Goal: Task Accomplishment & Management: Manage account settings

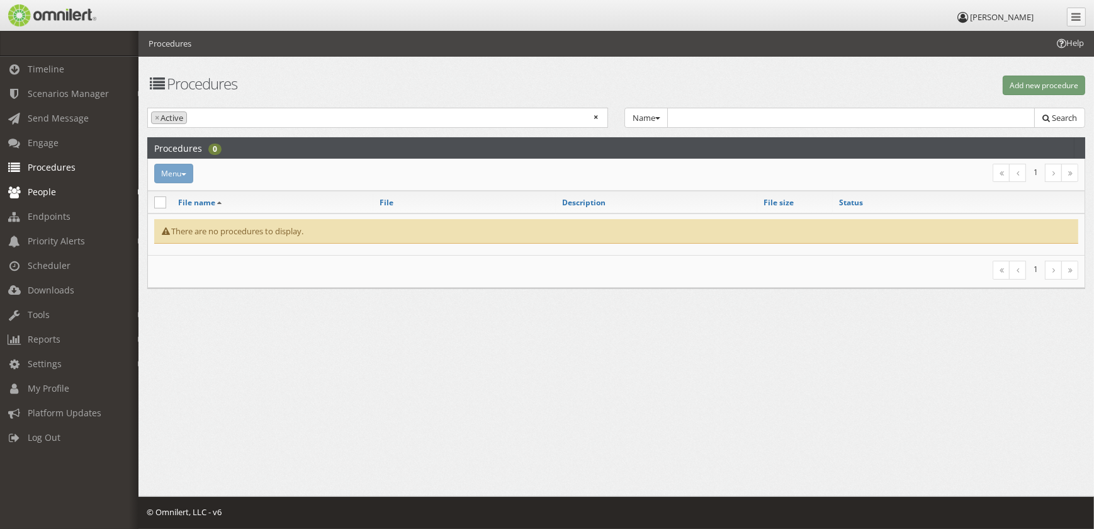
click at [64, 186] on link "People" at bounding box center [75, 191] width 150 height 25
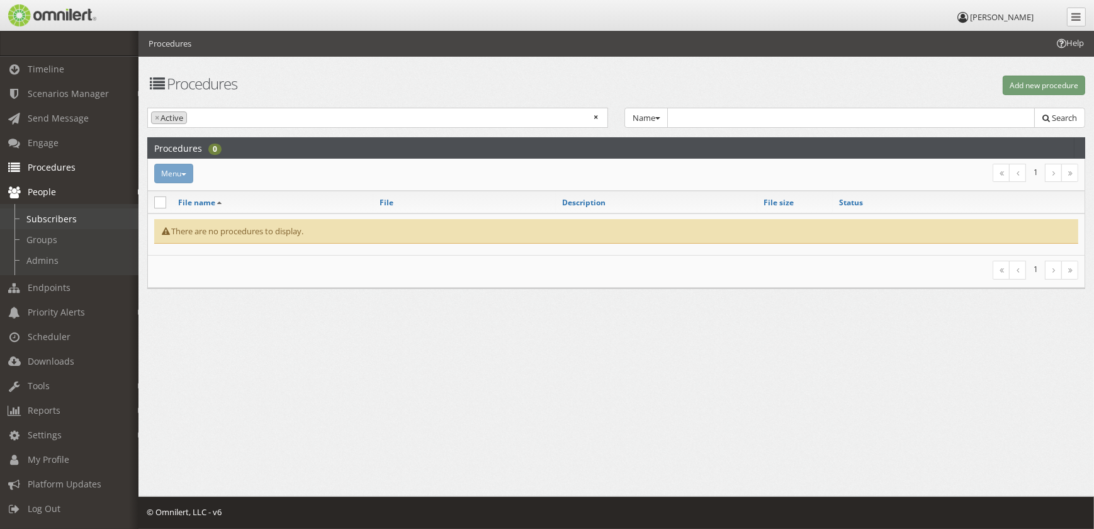
click at [63, 215] on link "Subscribers" at bounding box center [75, 218] width 150 height 21
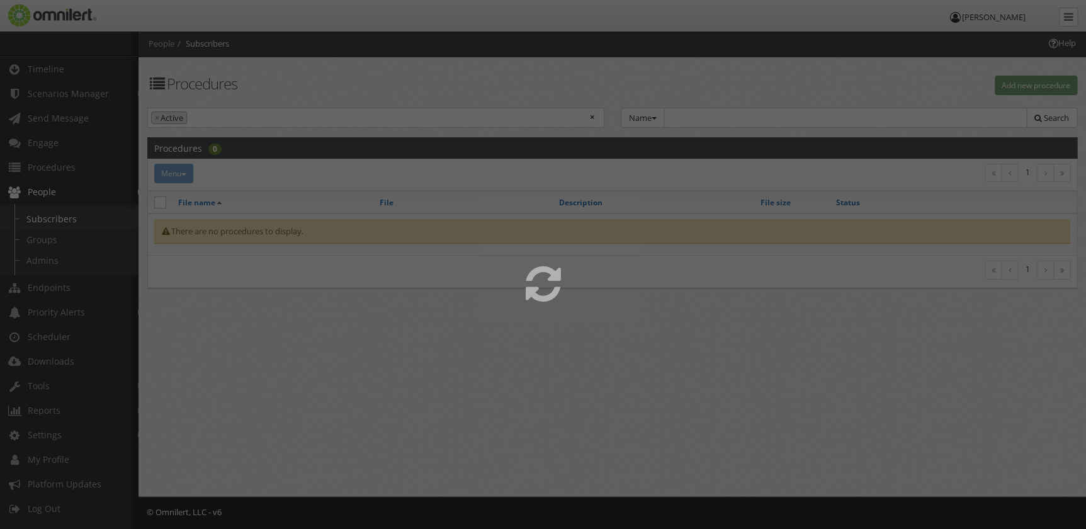
select select
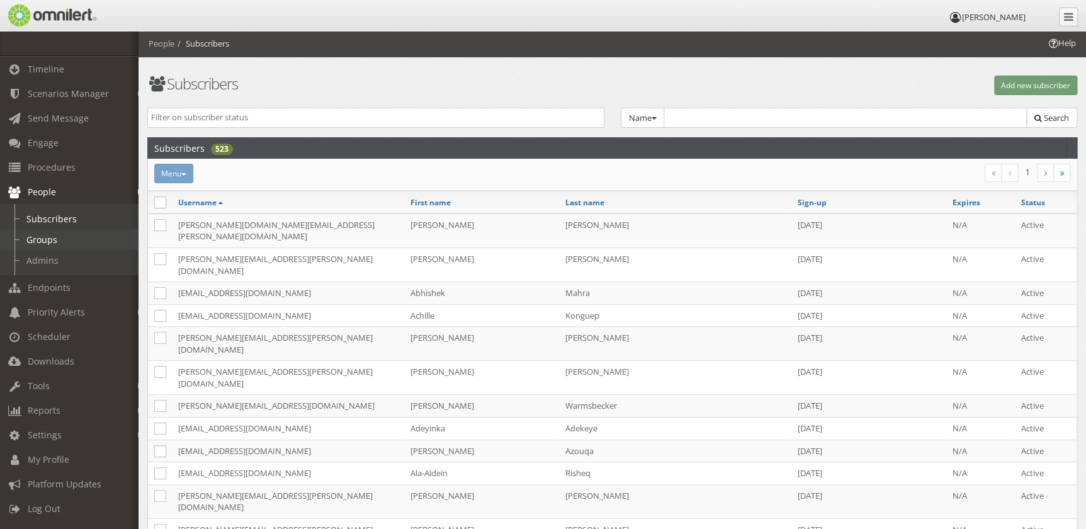
click at [55, 239] on link "Groups" at bounding box center [75, 239] width 150 height 21
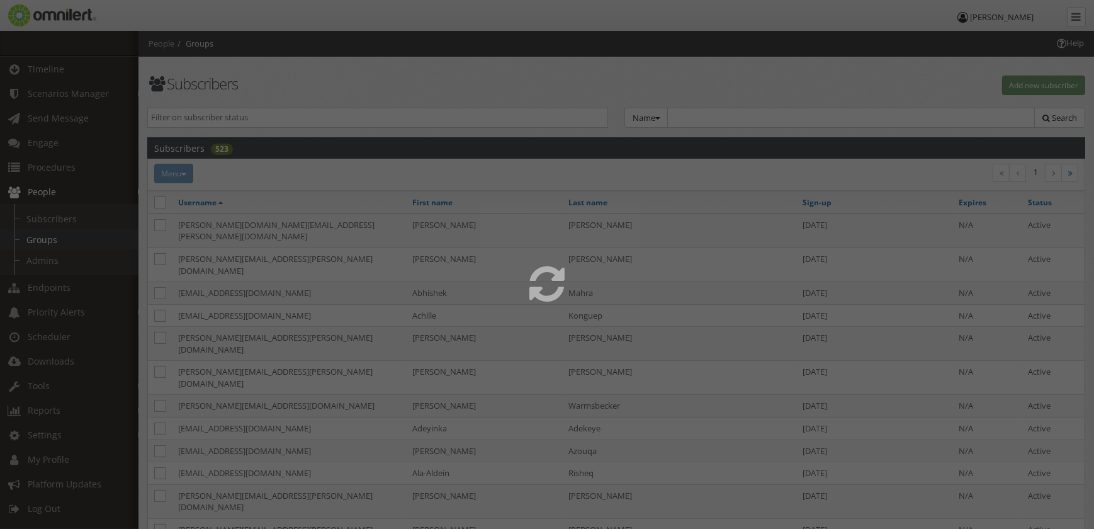
select select
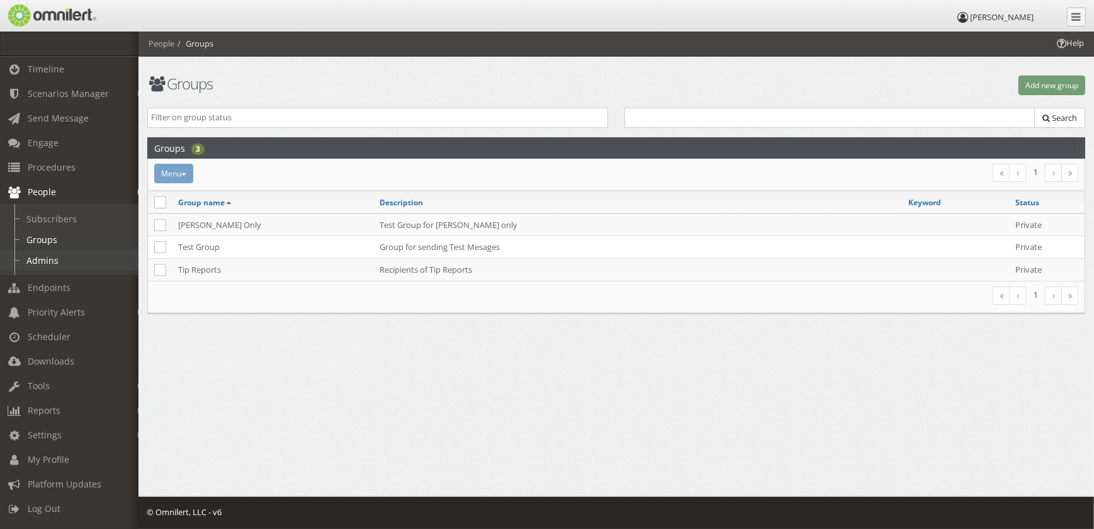
click at [55, 260] on link "Admins" at bounding box center [75, 260] width 150 height 21
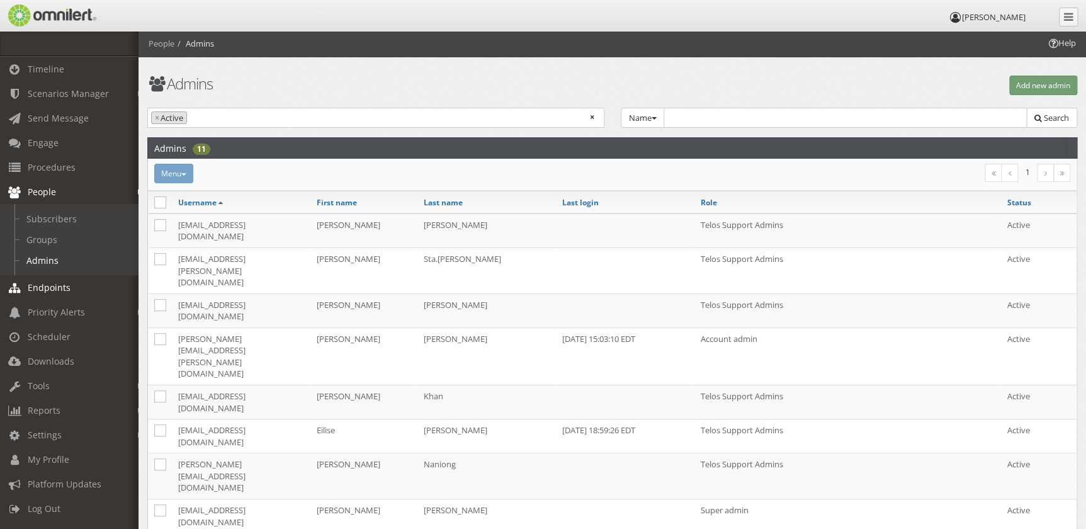
click at [55, 282] on span "Endpoints" at bounding box center [49, 287] width 43 height 12
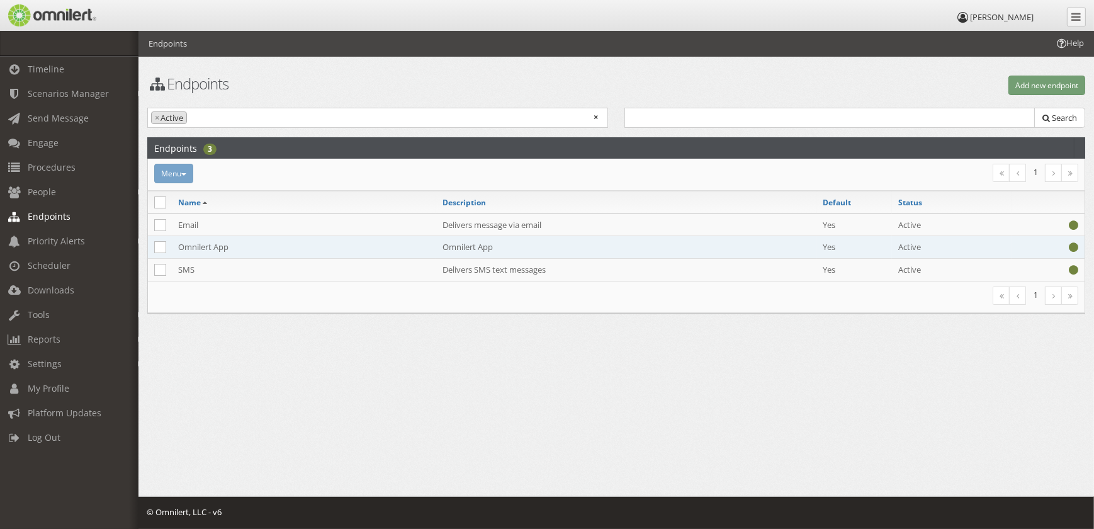
click at [236, 246] on td "Omnilert App" at bounding box center [304, 247] width 264 height 23
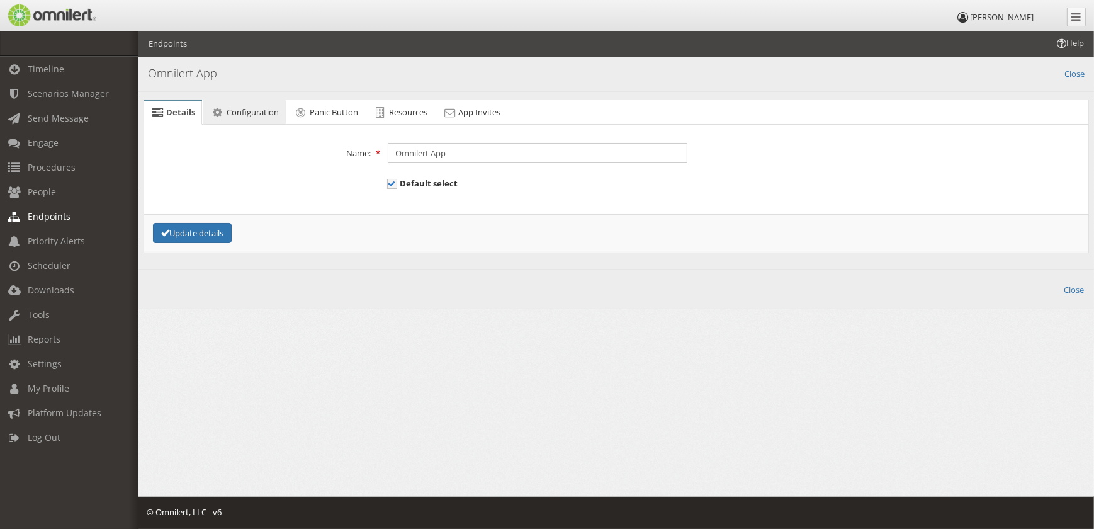
click at [271, 116] on span "Configuration" at bounding box center [253, 111] width 52 height 11
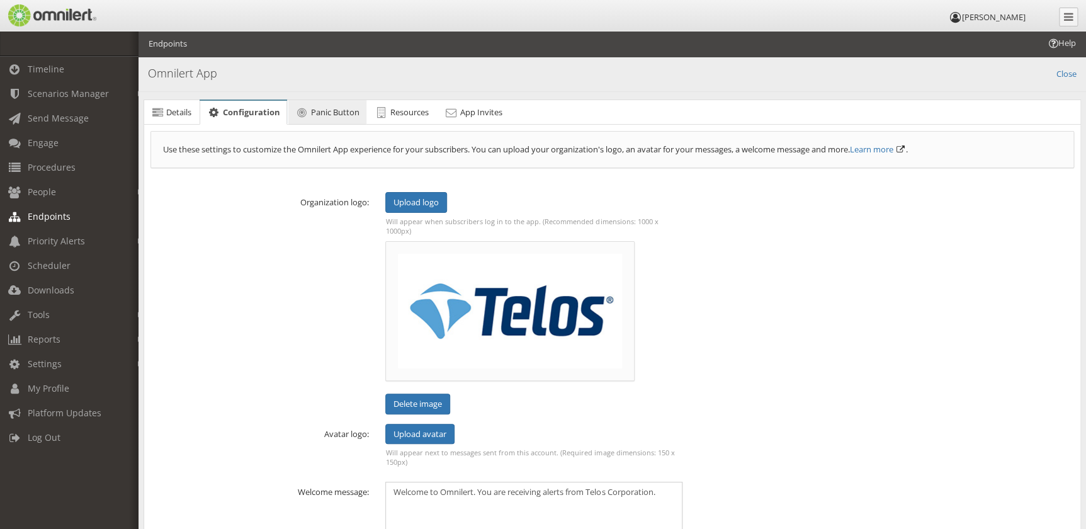
click at [329, 101] on link "Panic Button" at bounding box center [327, 112] width 78 height 25
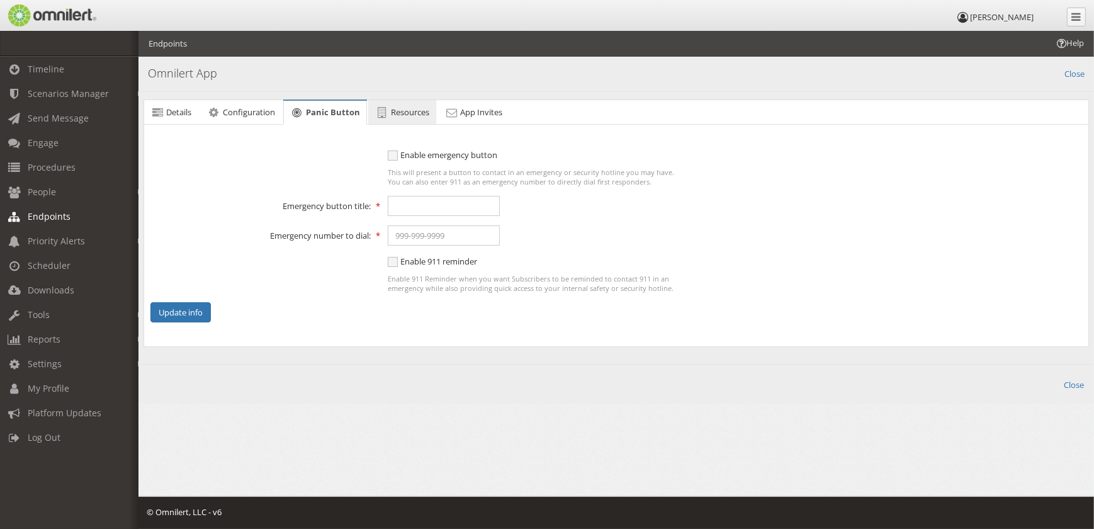
click at [420, 116] on span "Resources" at bounding box center [410, 111] width 38 height 11
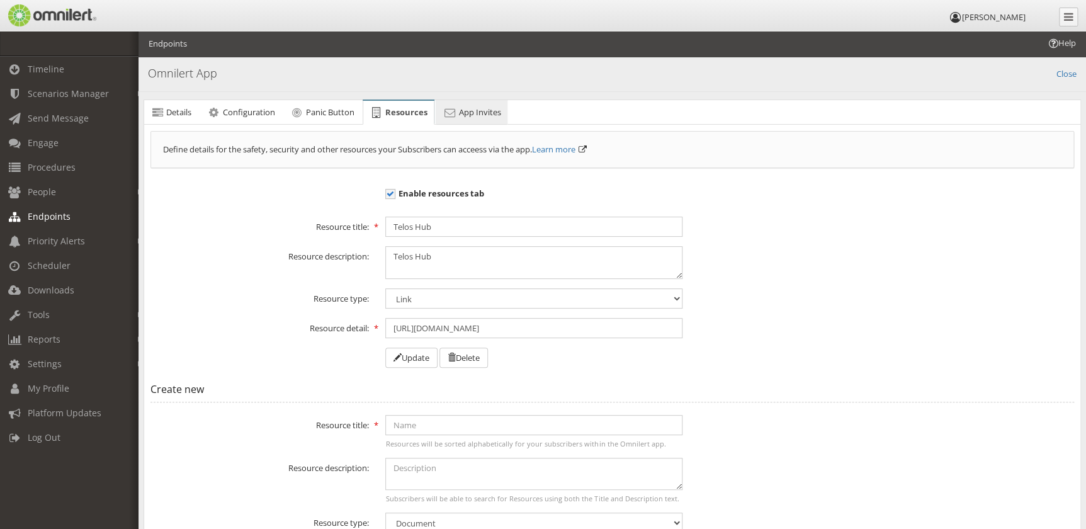
click at [477, 118] on link "App Invites" at bounding box center [472, 112] width 72 height 25
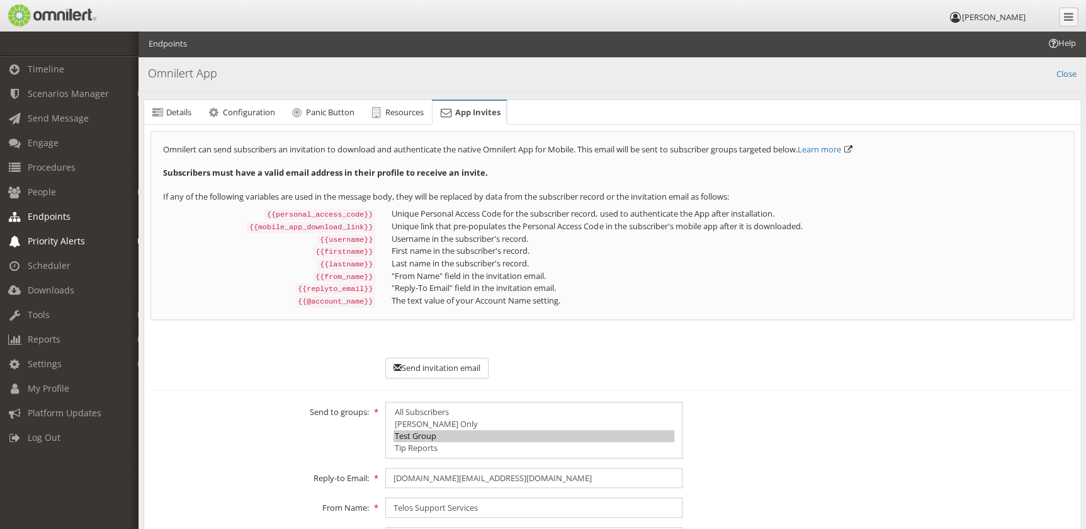
click at [44, 247] on link "Priority Alerts" at bounding box center [75, 241] width 150 height 25
click at [50, 270] on link "Tip Report" at bounding box center [75, 267] width 150 height 21
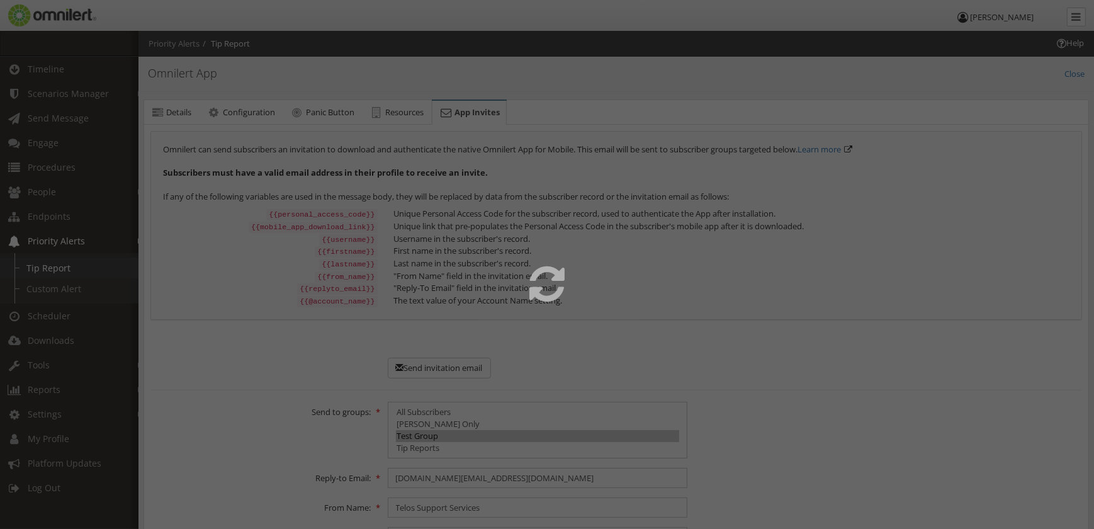
select select
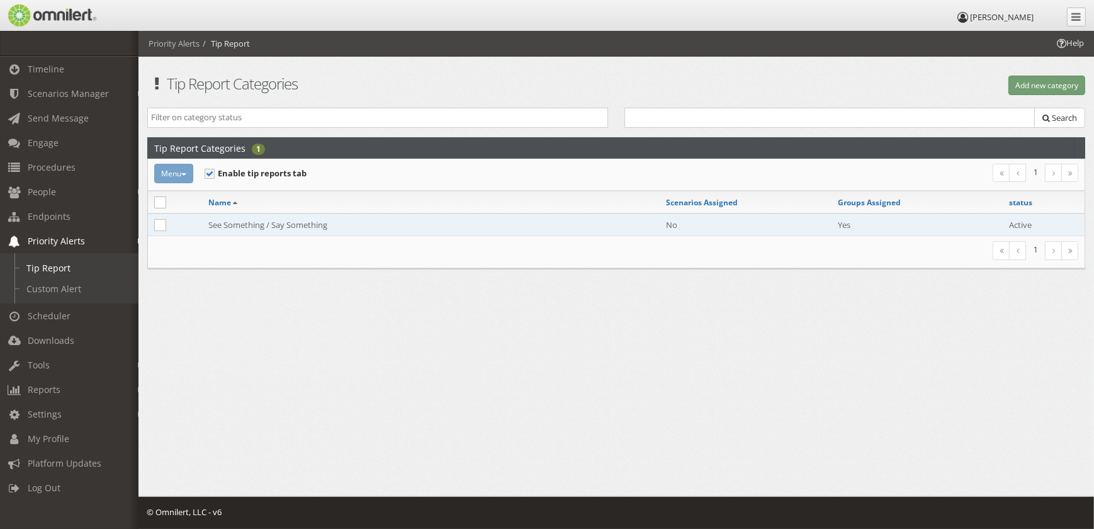
click at [335, 229] on td "See Something / Say Something" at bounding box center [431, 224] width 458 height 23
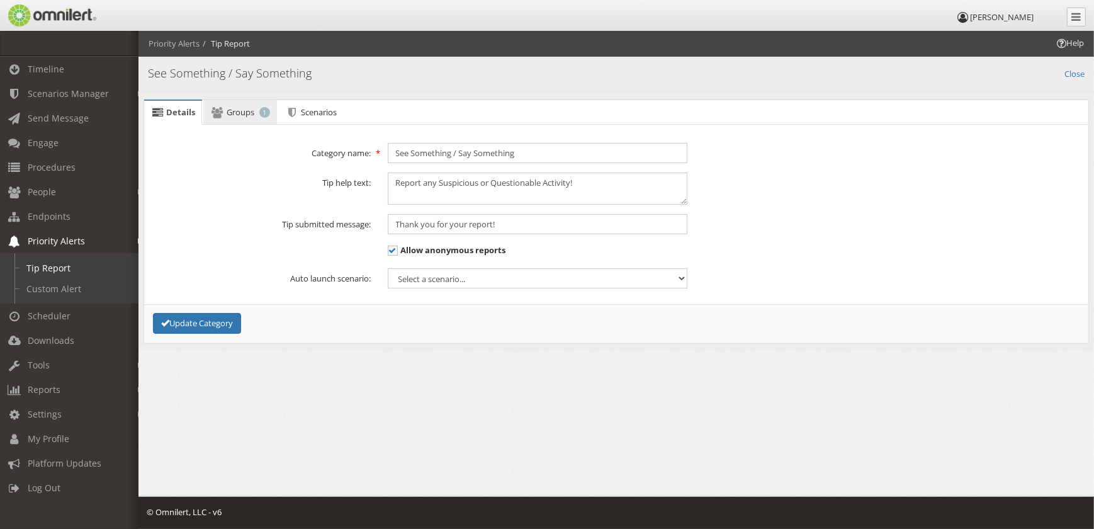
click at [245, 106] on span "Groups" at bounding box center [241, 111] width 28 height 11
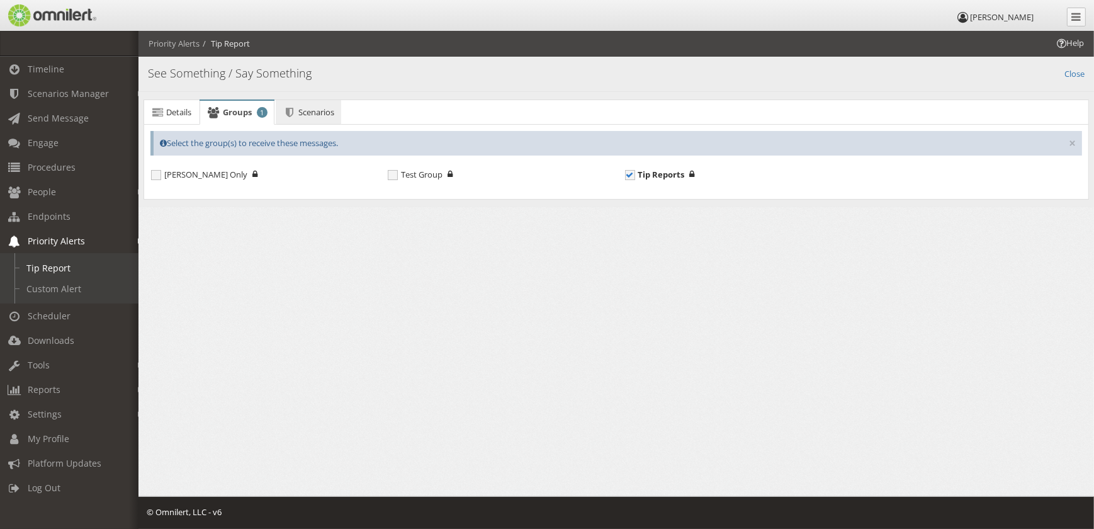
click at [314, 110] on span "Scenarios" at bounding box center [316, 111] width 36 height 11
click at [262, 113] on span "1" at bounding box center [261, 112] width 11 height 11
click at [183, 112] on span "Details" at bounding box center [178, 111] width 25 height 11
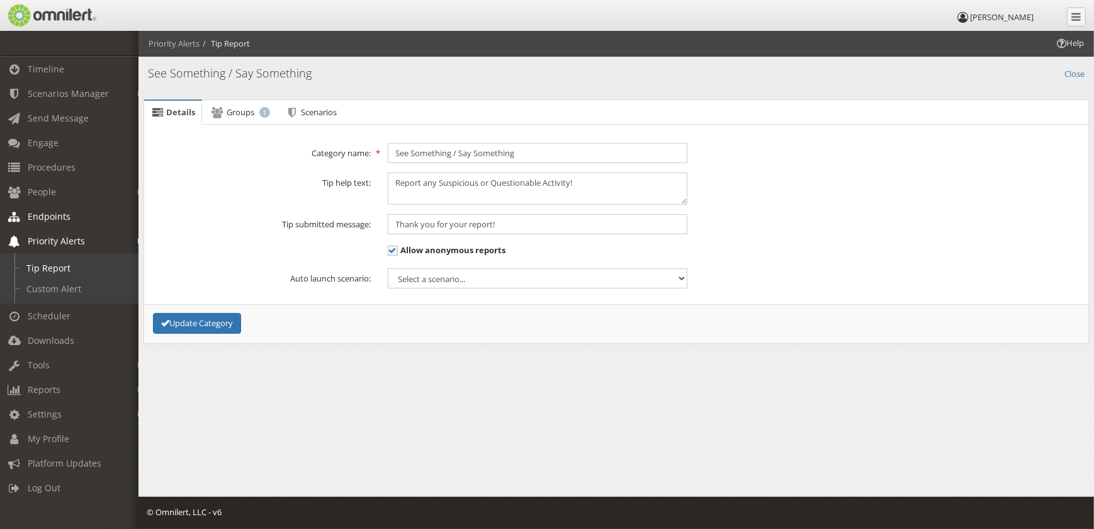
click at [68, 220] on span "Endpoints" at bounding box center [49, 216] width 43 height 12
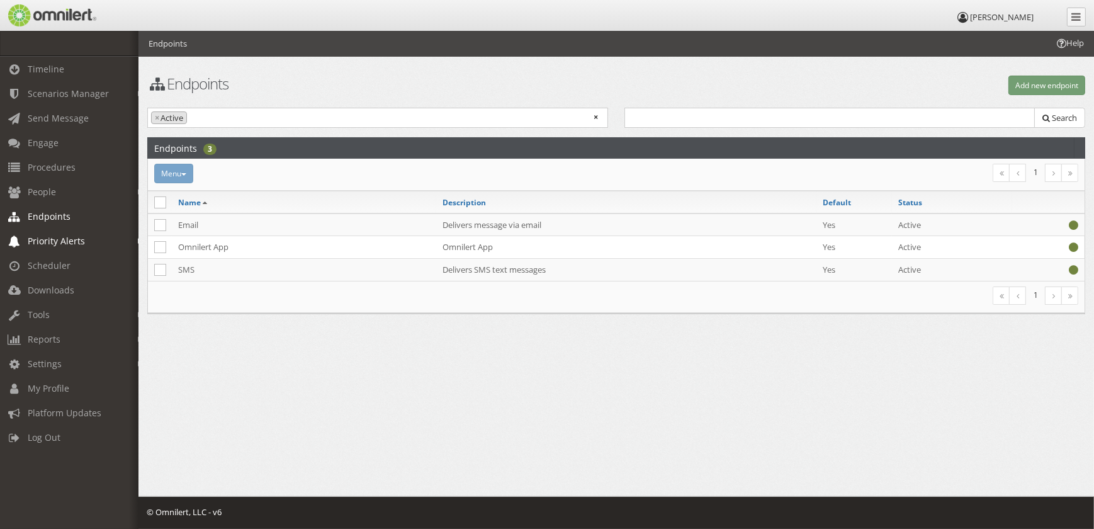
click at [68, 240] on span "Priority Alerts" at bounding box center [56, 241] width 57 height 12
click at [57, 193] on link "People" at bounding box center [75, 191] width 150 height 25
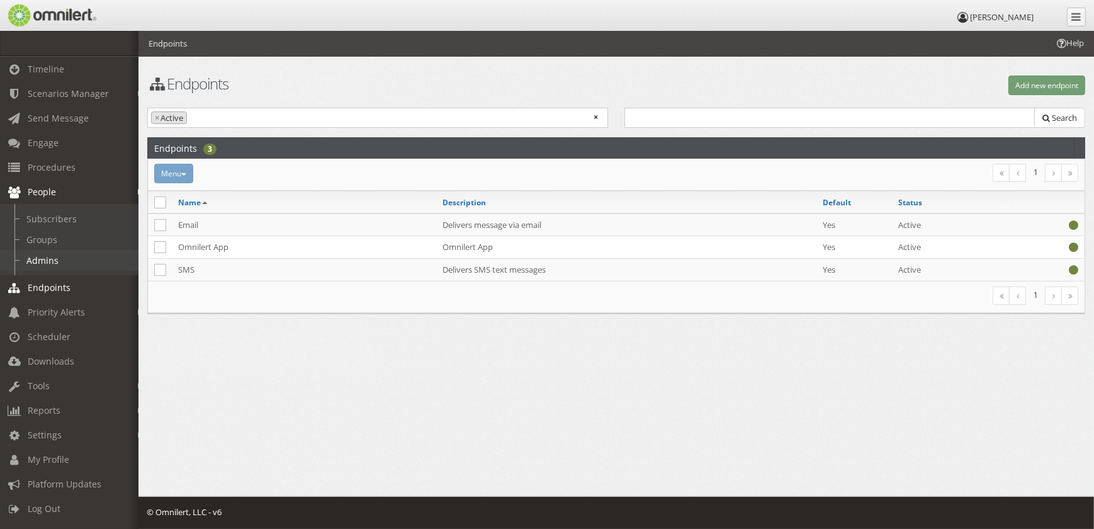
click at [53, 263] on link "Admins" at bounding box center [75, 260] width 150 height 21
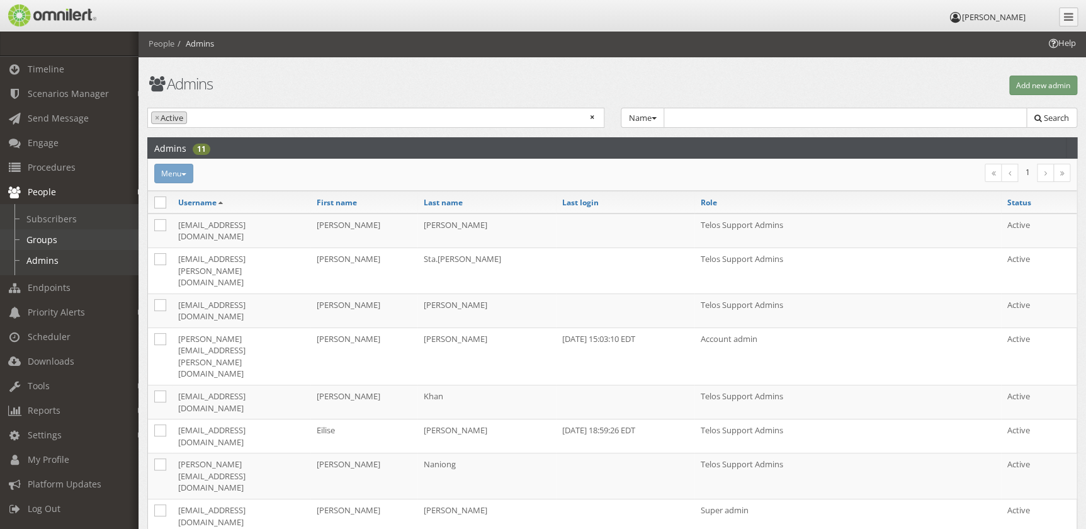
click at [53, 249] on link "Groups" at bounding box center [75, 239] width 150 height 21
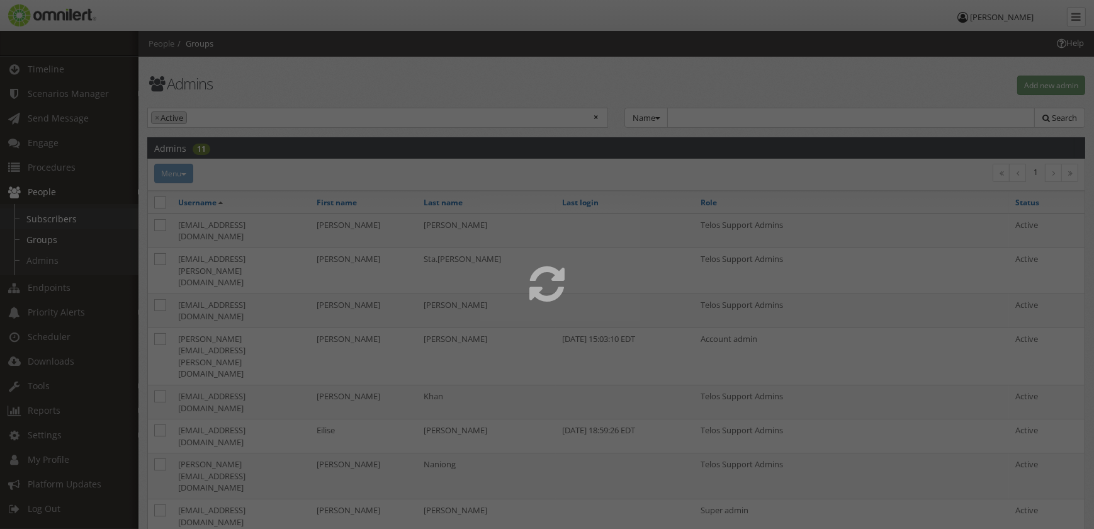
select select
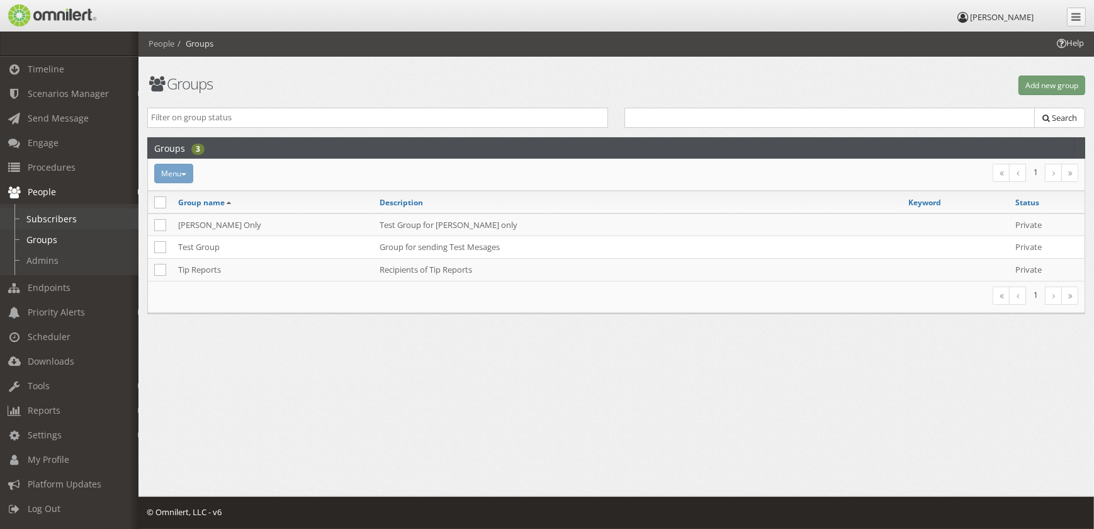
click at [57, 224] on link "Subscribers" at bounding box center [75, 218] width 150 height 21
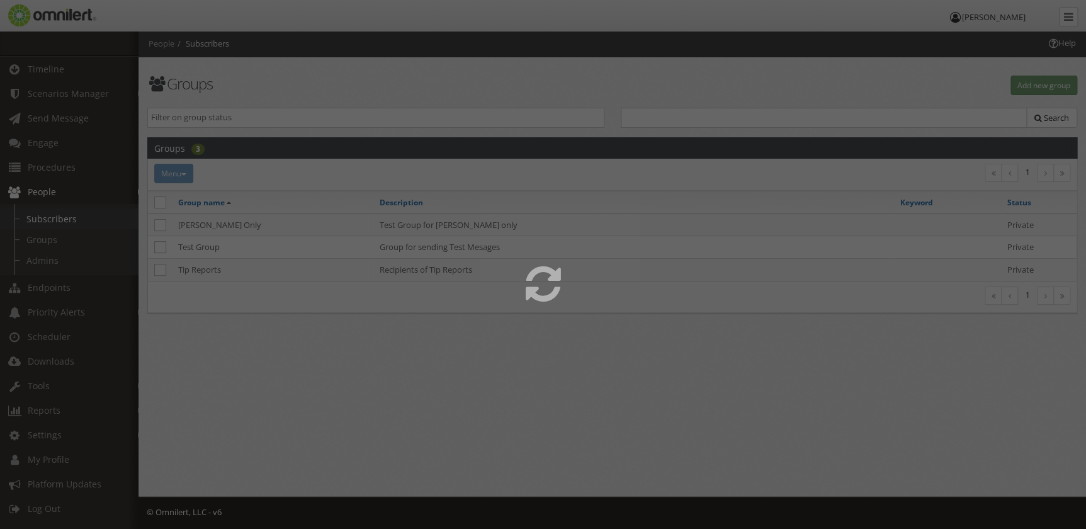
select select
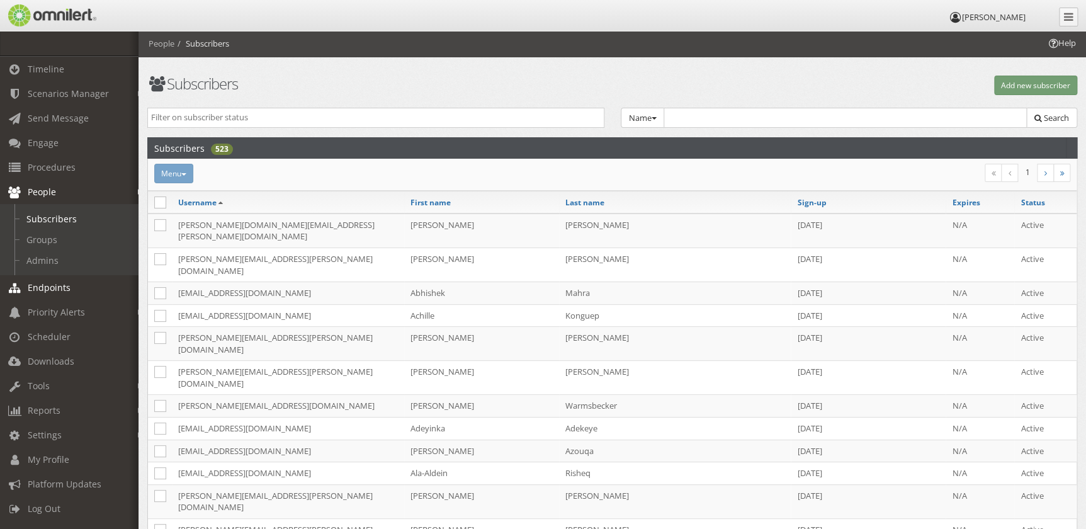
click at [70, 292] on link "Endpoints" at bounding box center [75, 287] width 150 height 25
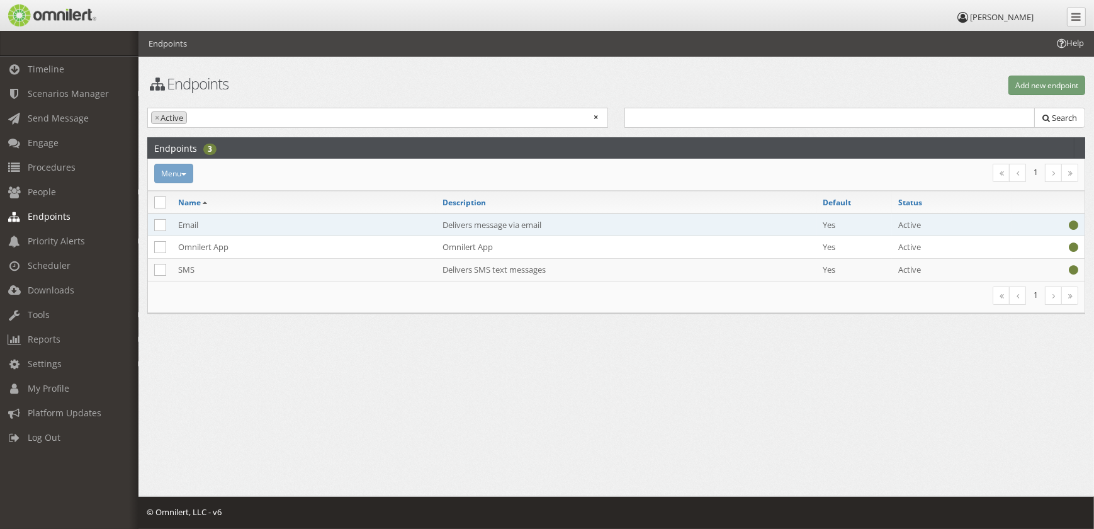
click at [263, 227] on td "Email" at bounding box center [304, 224] width 264 height 23
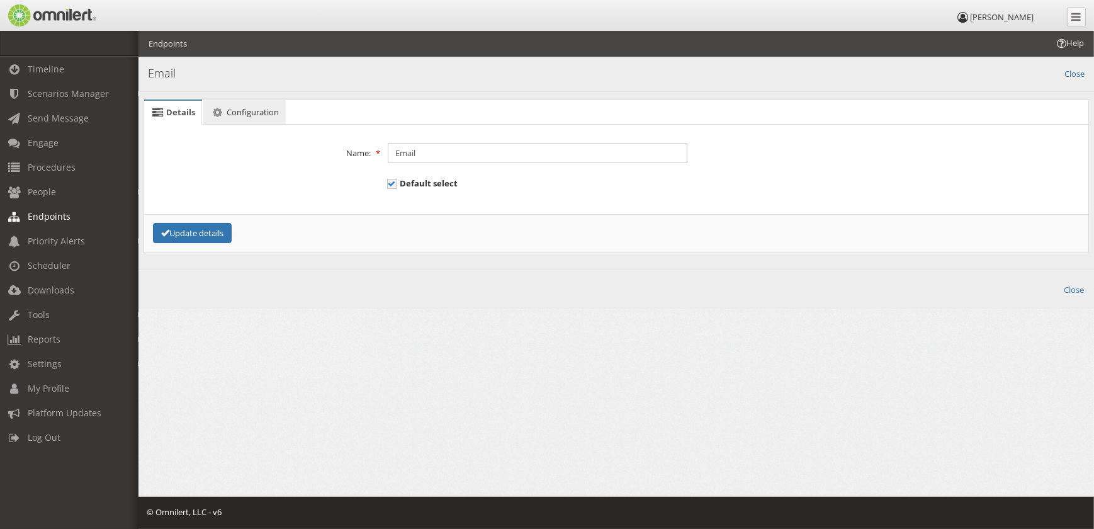
click at [257, 113] on span "Configuration" at bounding box center [253, 111] width 52 height 11
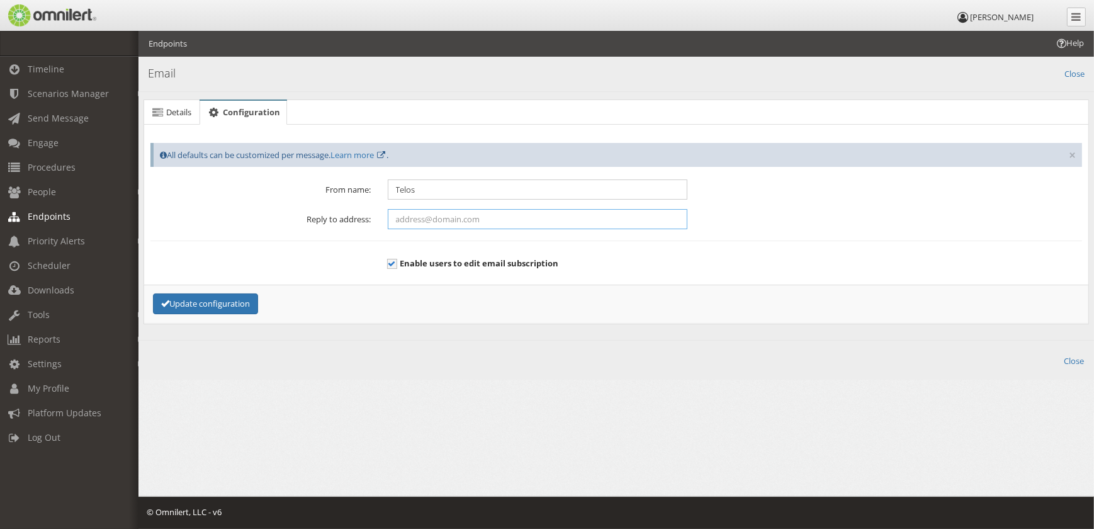
click at [500, 212] on input "text" at bounding box center [538, 219] width 300 height 20
type input "[DOMAIN_NAME][EMAIL_ADDRESS][DOMAIN_NAME]"
click at [674, 324] on div "Details Configuration Error! Details Name: Email Default select Update details …" at bounding box center [616, 211] width 956 height 239
click at [206, 302] on button "Update configuration" at bounding box center [205, 303] width 105 height 21
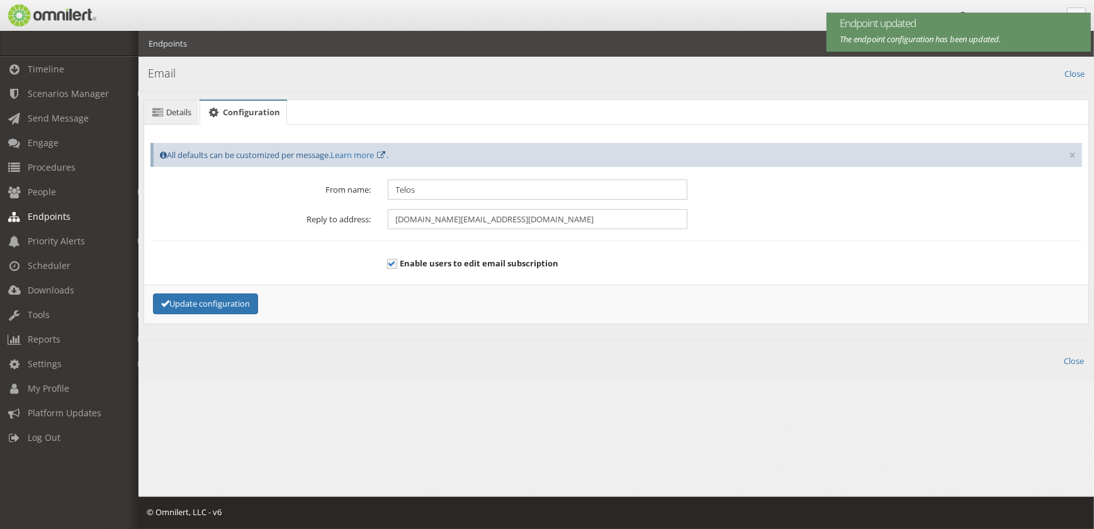
click at [179, 111] on span "Details" at bounding box center [178, 111] width 25 height 11
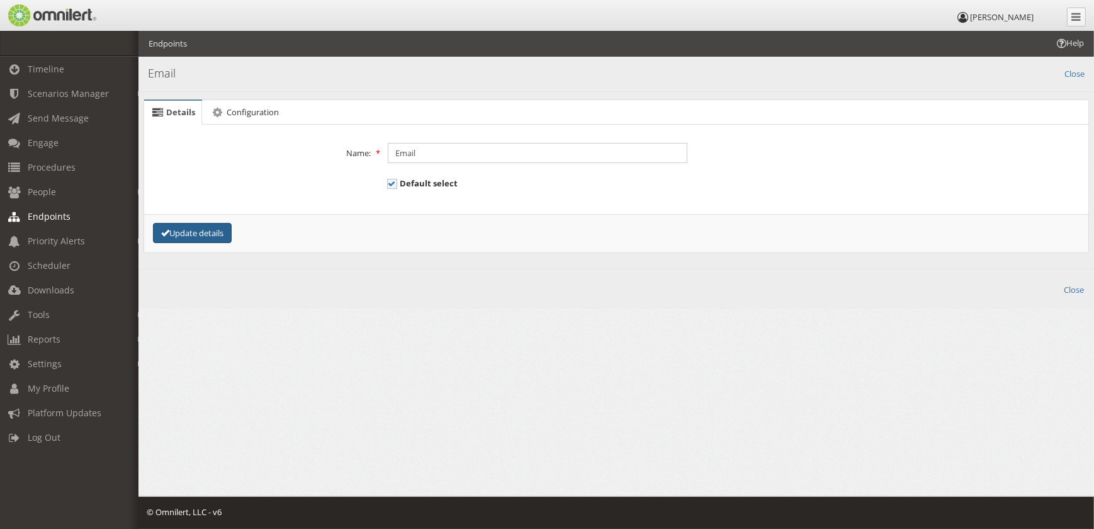
click at [202, 230] on button "Update details" at bounding box center [192, 233] width 79 height 21
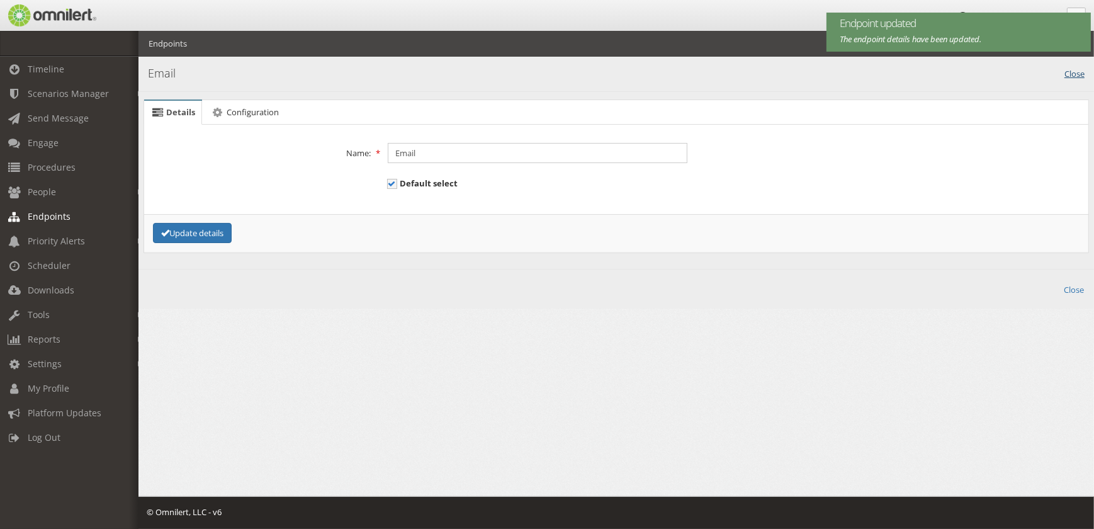
click at [1067, 74] on link "Close" at bounding box center [1075, 72] width 20 height 14
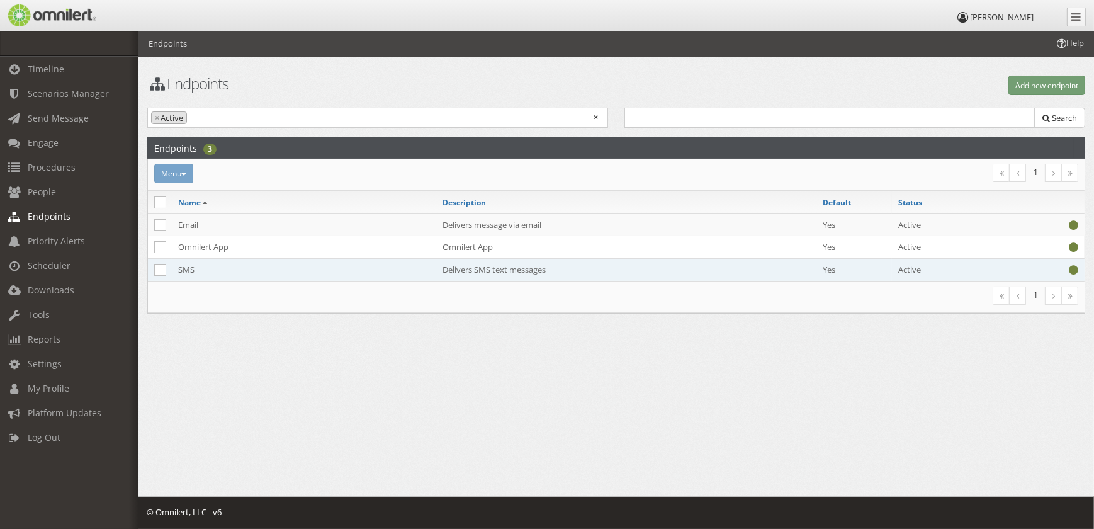
click at [297, 271] on td "SMS" at bounding box center [304, 269] width 264 height 22
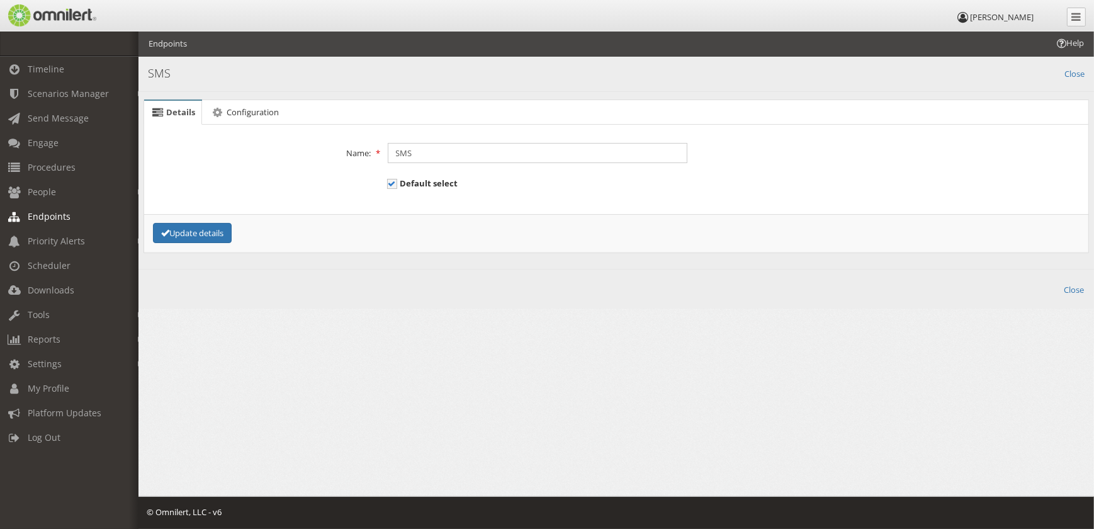
click at [272, 98] on div "Details Configuration Error! Details Name: SMS Default select Update details Er…" at bounding box center [616, 176] width 956 height 168
click at [272, 112] on span "Configuration" at bounding box center [253, 111] width 52 height 11
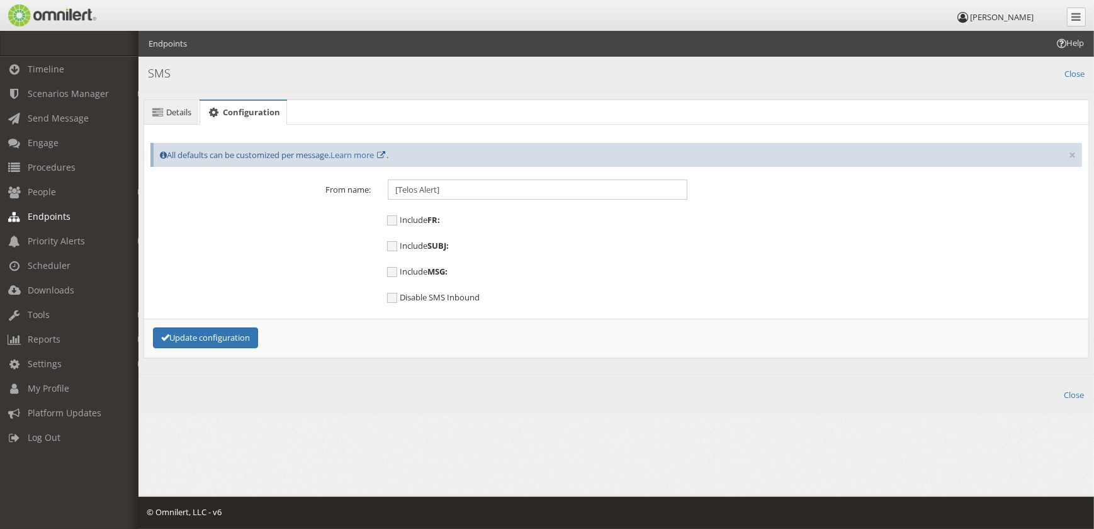
click at [166, 110] on link "Details" at bounding box center [171, 112] width 54 height 25
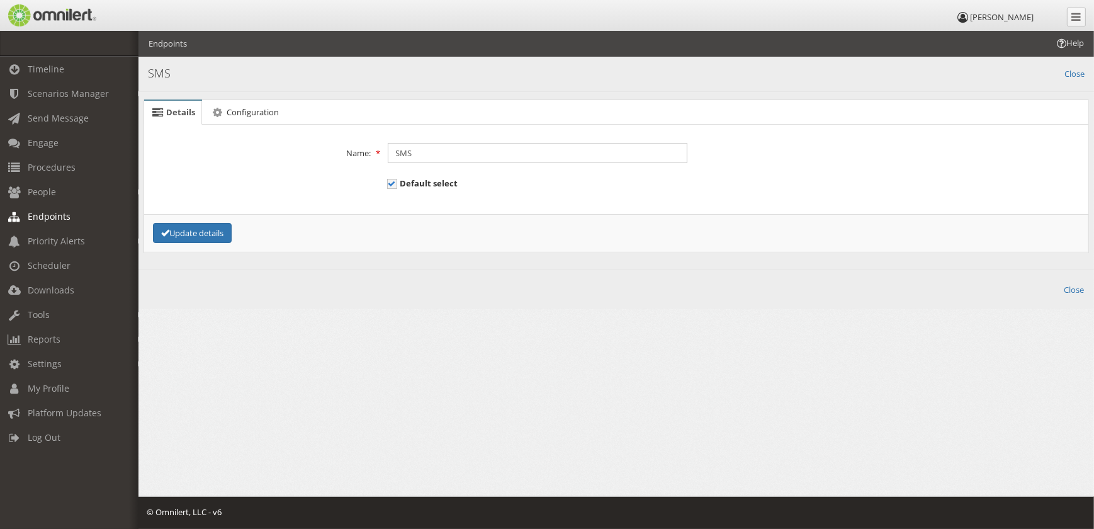
click at [72, 213] on link "Endpoints" at bounding box center [75, 216] width 150 height 25
click at [1077, 75] on link "Close" at bounding box center [1075, 72] width 20 height 14
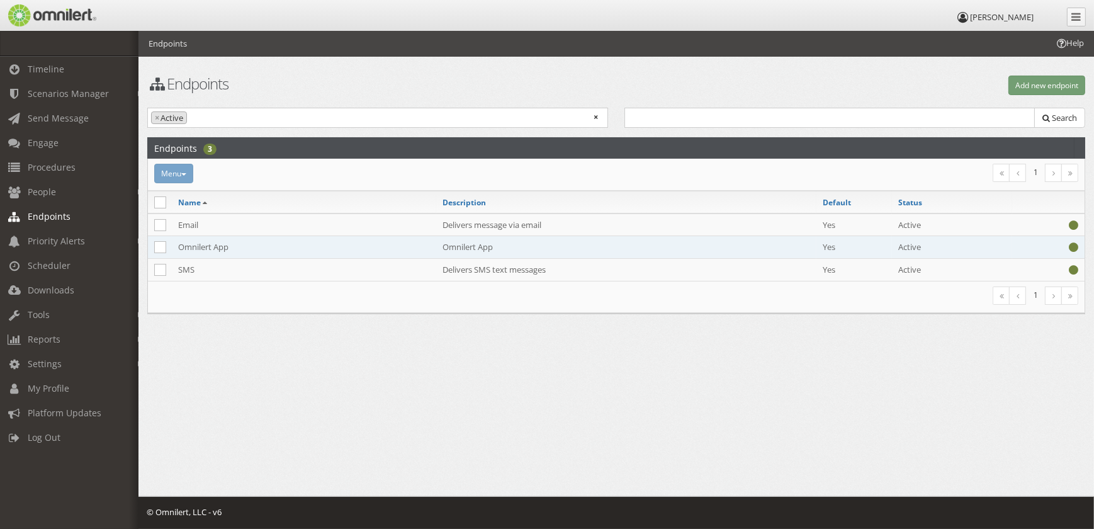
click at [264, 242] on td "Omnilert App" at bounding box center [304, 247] width 264 height 23
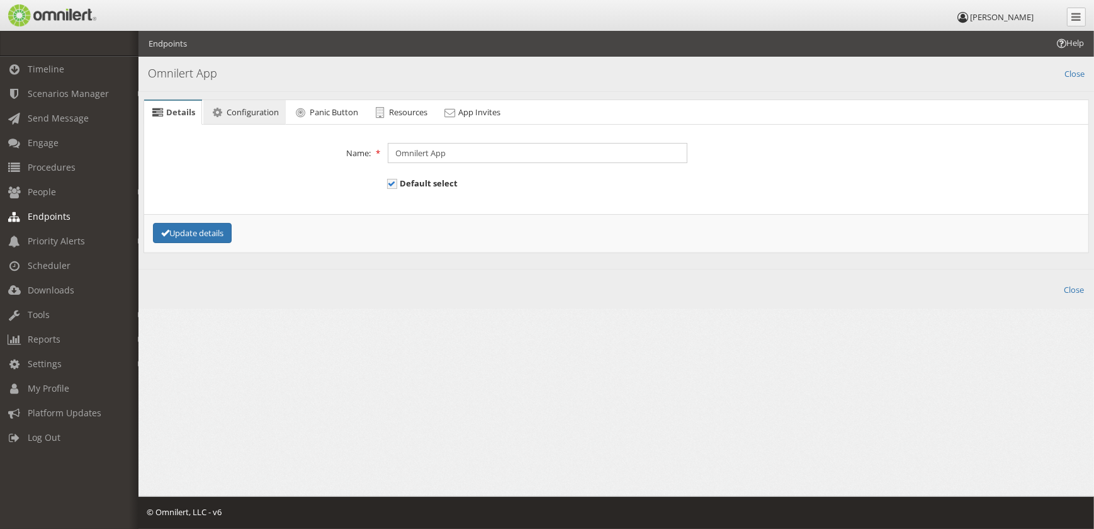
click at [265, 108] on span "Configuration" at bounding box center [253, 111] width 52 height 11
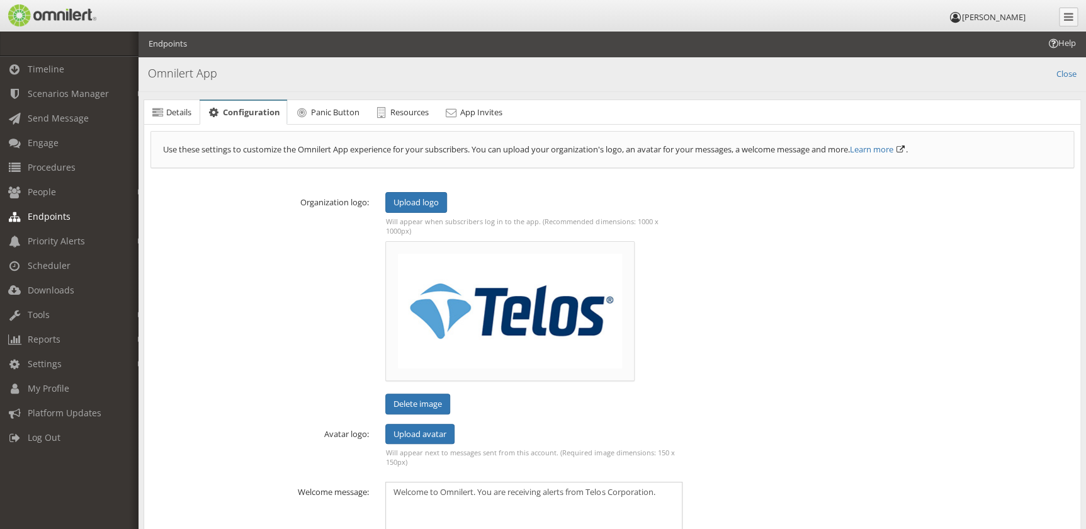
click at [330, 128] on div "Error! Details Name: Omnilert App Default select Update details Error! Use thes…" at bounding box center [612, 413] width 937 height 576
click at [335, 119] on link "Panic Button" at bounding box center [327, 112] width 78 height 25
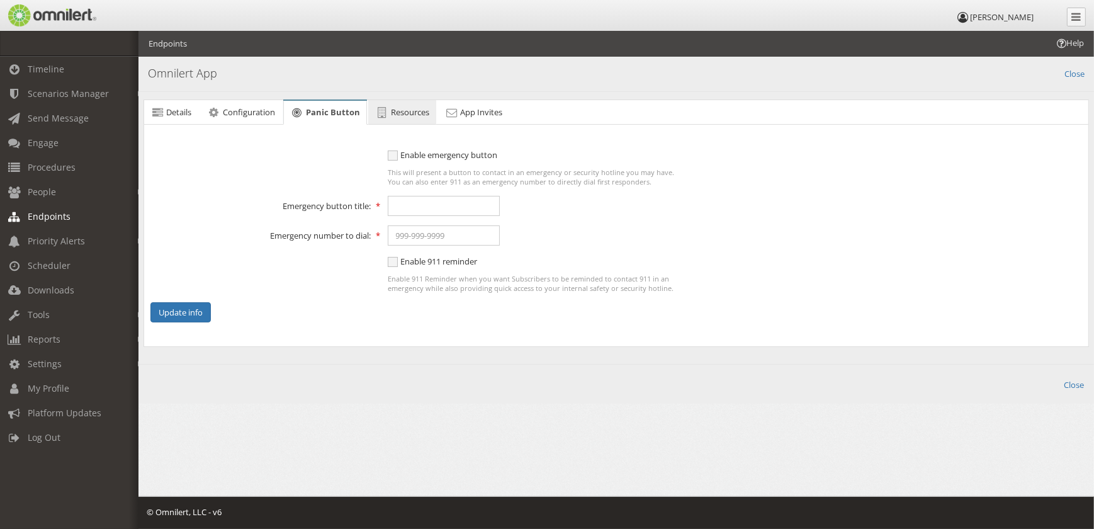
click at [409, 115] on span "Resources" at bounding box center [410, 111] width 38 height 11
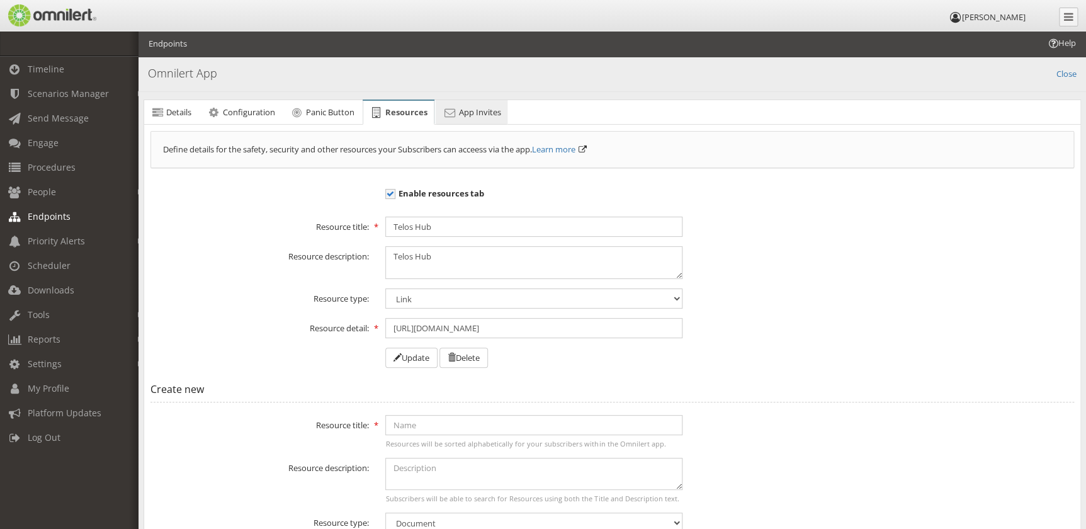
click at [460, 113] on span "App Invites" at bounding box center [479, 111] width 42 height 11
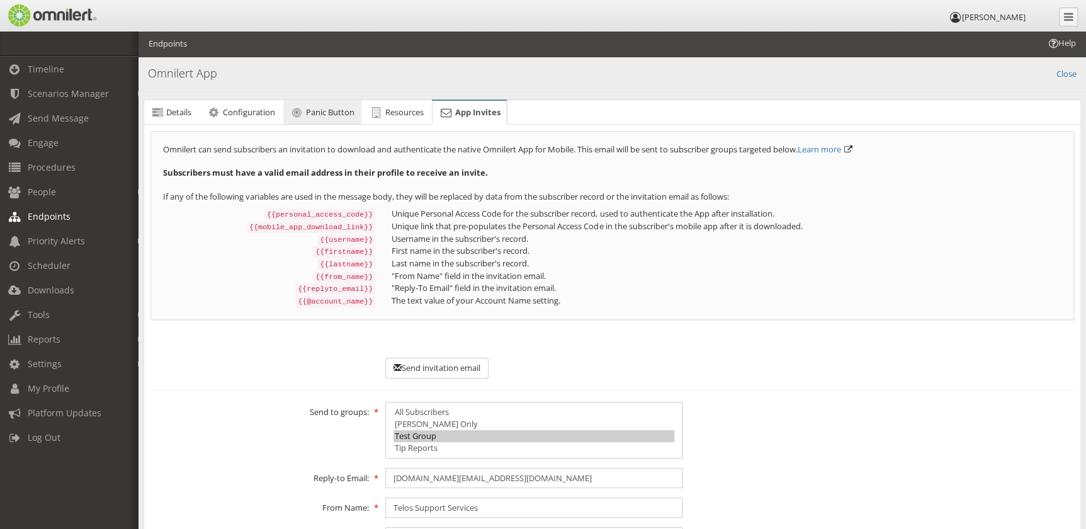
click at [344, 109] on span "Panic Button" at bounding box center [330, 111] width 48 height 11
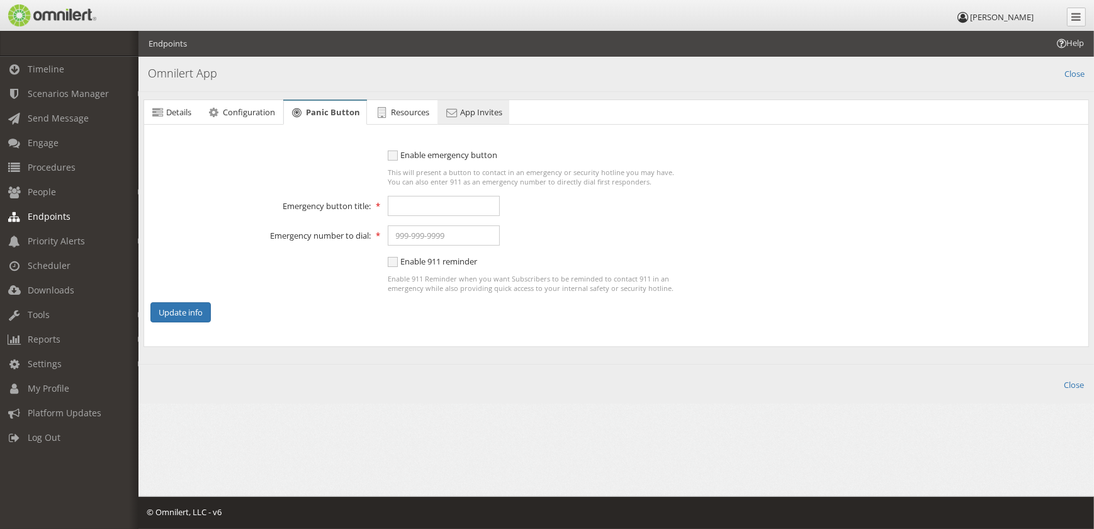
click at [478, 120] on link "App Invites" at bounding box center [474, 112] width 72 height 25
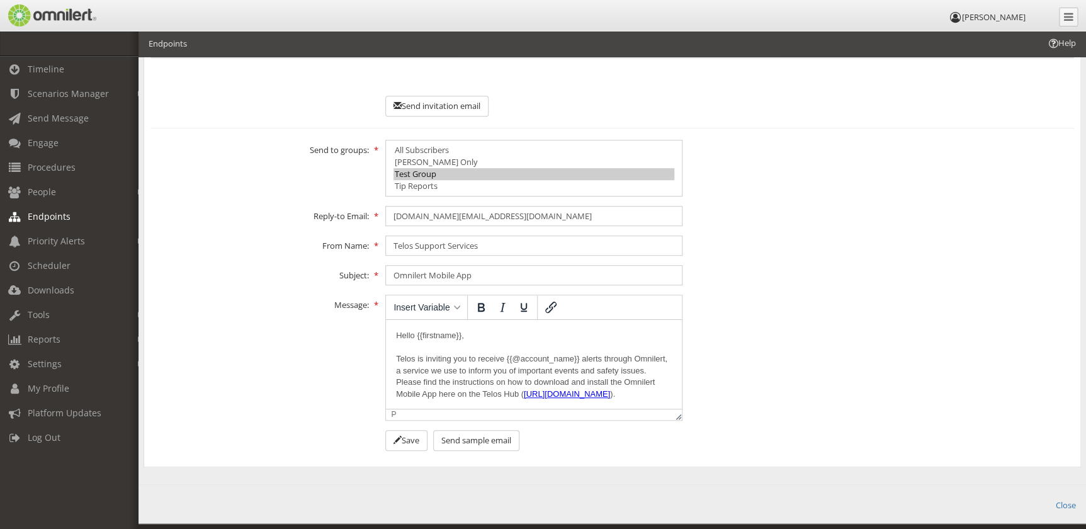
scroll to position [280, 0]
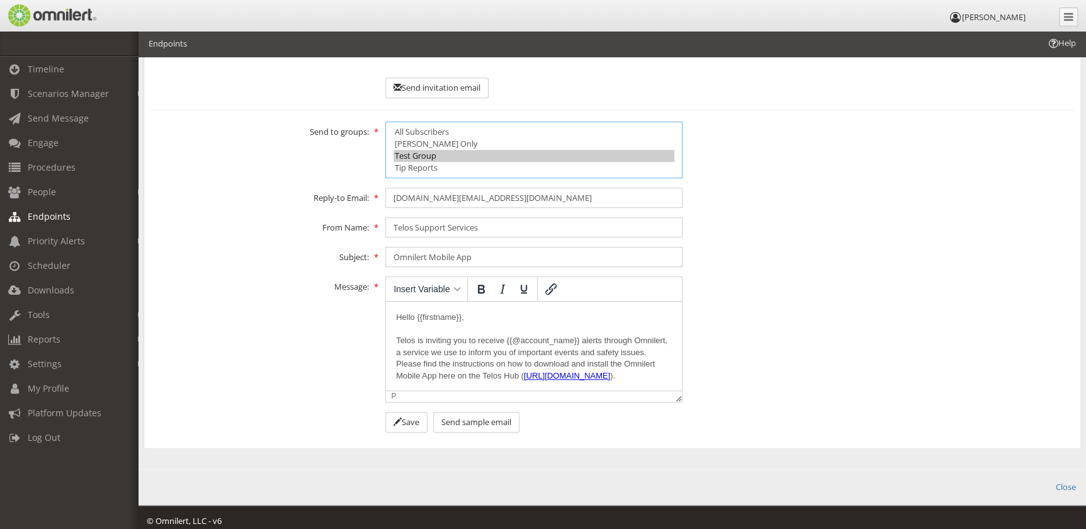
click at [424, 150] on option "Test Group" at bounding box center [533, 156] width 281 height 12
select select "4354500"
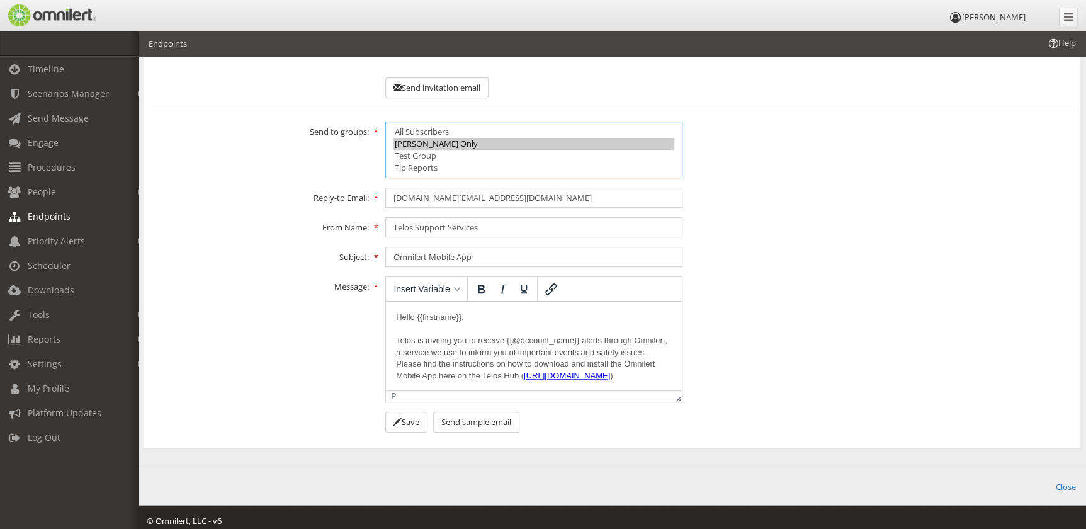
click at [422, 138] on option "[PERSON_NAME] Only" at bounding box center [533, 144] width 281 height 12
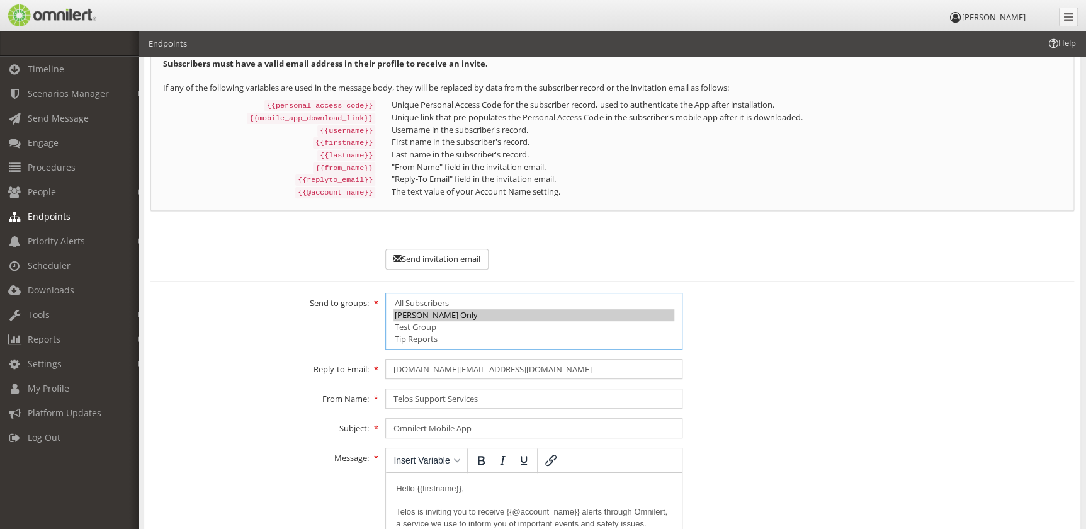
scroll to position [280, 0]
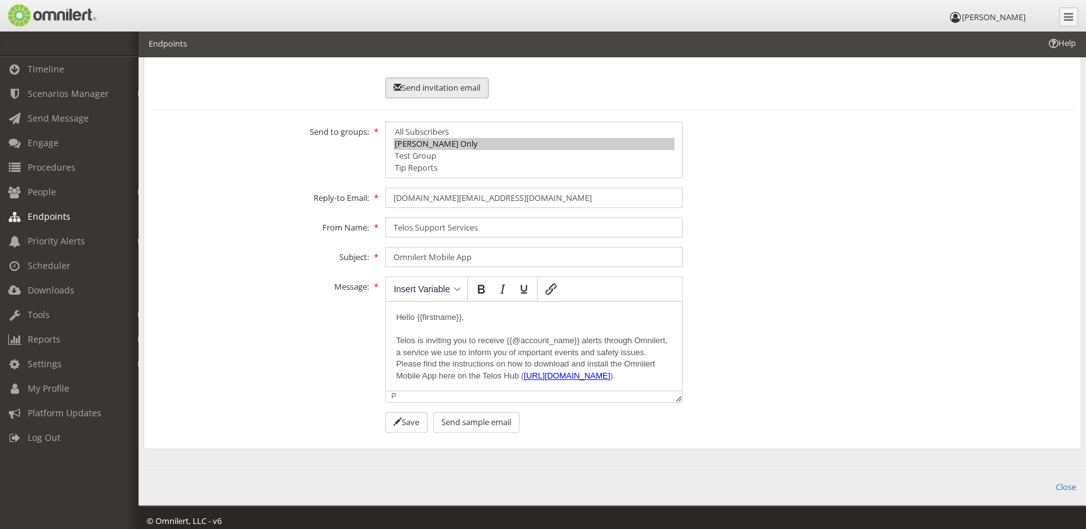
click at [466, 81] on button "Send invitation email" at bounding box center [436, 87] width 103 height 21
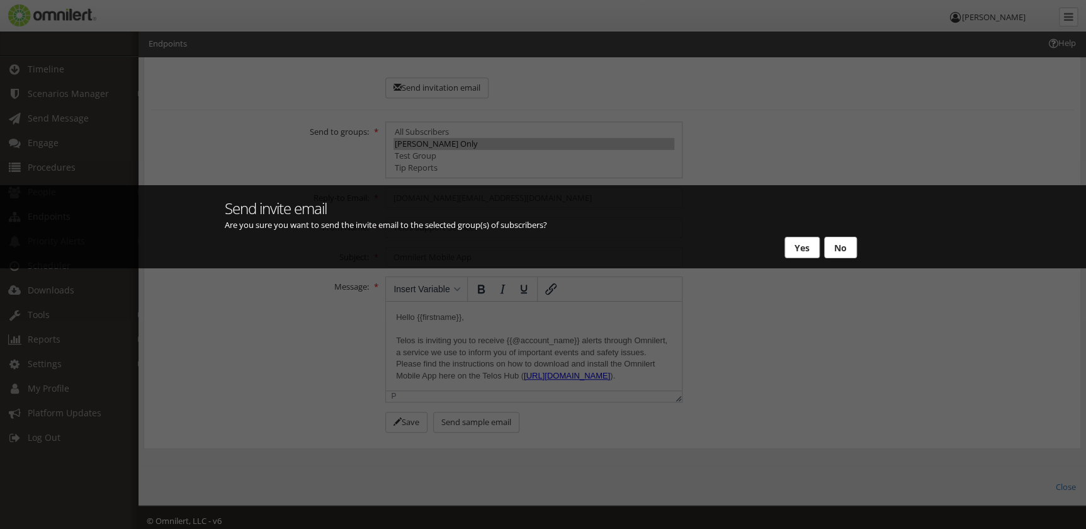
click at [795, 249] on button "Yes" at bounding box center [801, 247] width 35 height 21
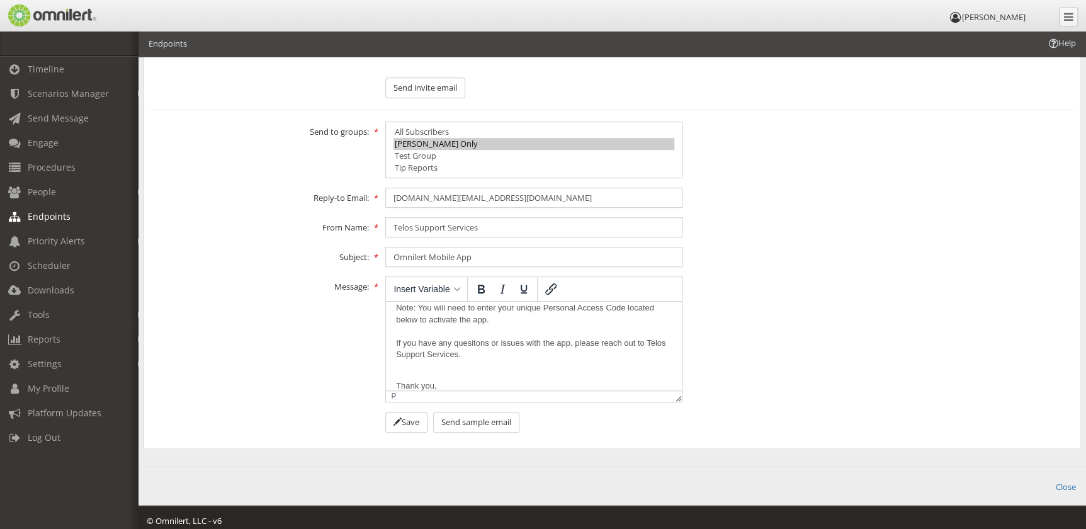
scroll to position [0, 0]
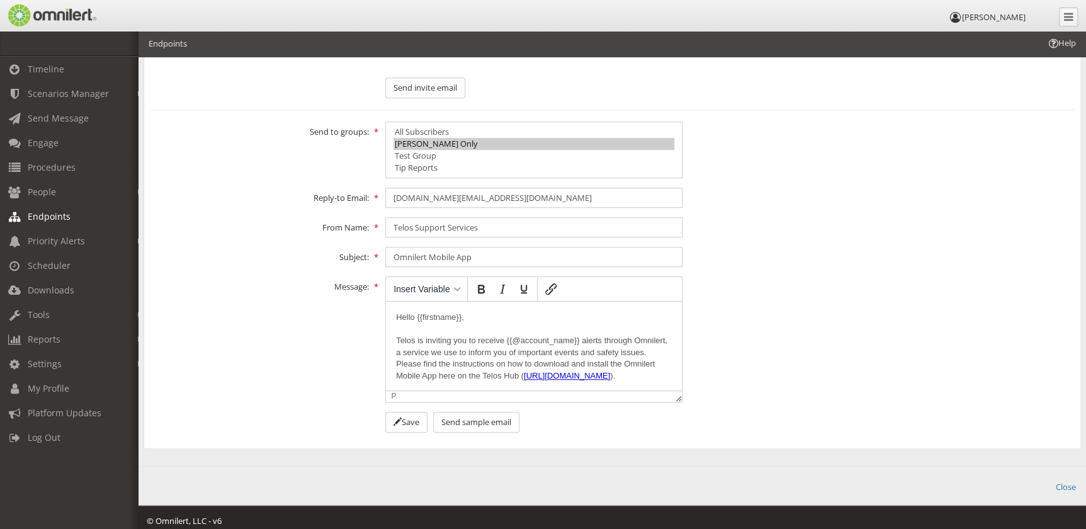
drag, startPoint x: 480, startPoint y: 316, endPoint x: 490, endPoint y: 314, distance: 10.2
click at [480, 316] on p "Hello {{firstname}}, Telos is inviting you to receive {{@account_name}} alerts …" at bounding box center [534, 388] width 276 height 152
click at [849, 188] on div "Reply-to Email: [DOMAIN_NAME][EMAIL_ADDRESS][DOMAIN_NAME]" at bounding box center [612, 198] width 940 height 20
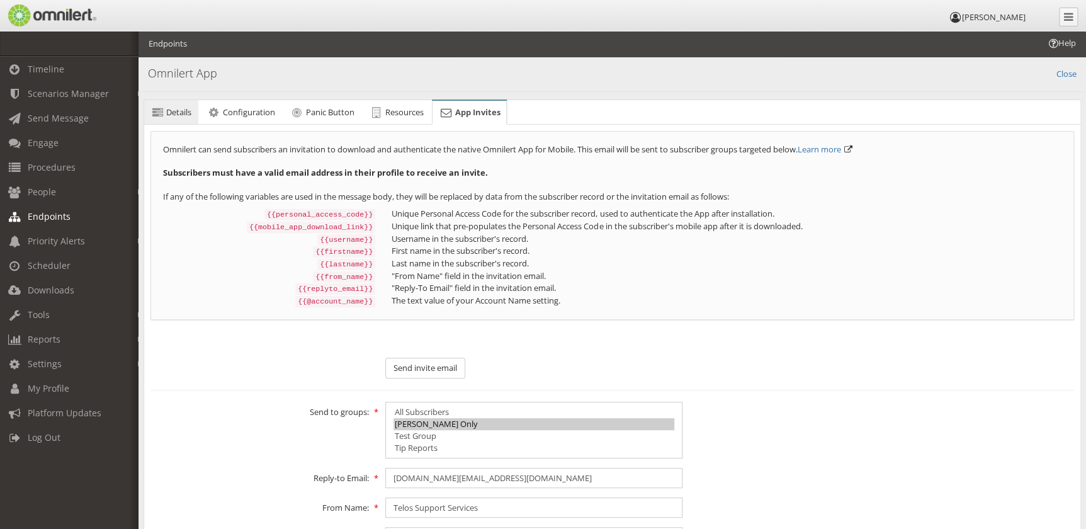
click at [188, 111] on span "Details" at bounding box center [178, 111] width 25 height 11
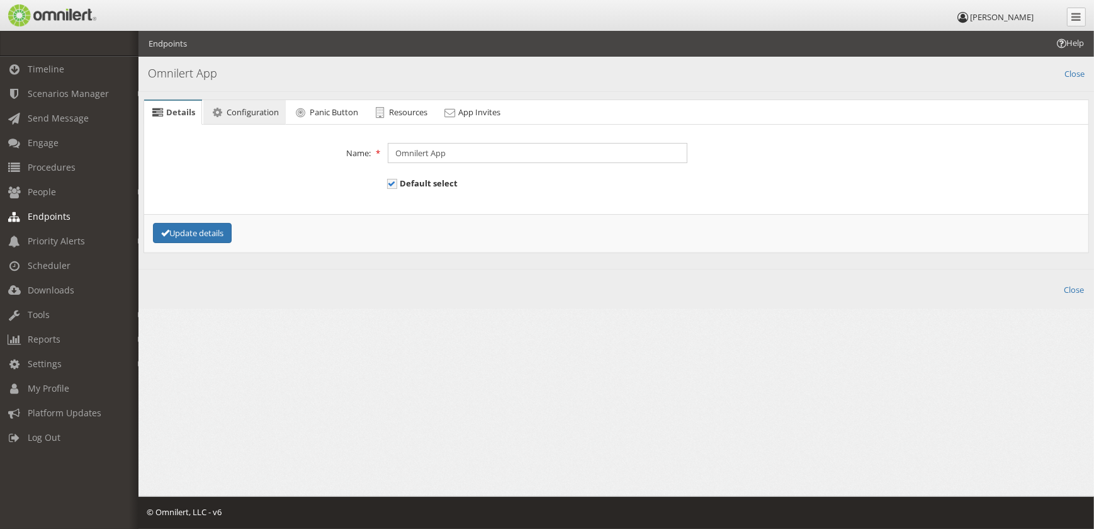
click at [258, 120] on link "Configuration" at bounding box center [244, 112] width 82 height 25
